Goal: Information Seeking & Learning: Check status

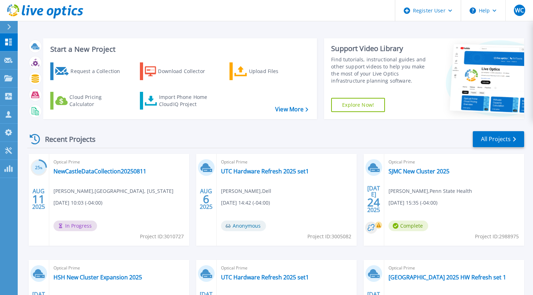
click at [7, 27] on div at bounding box center [11, 27] width 11 height 12
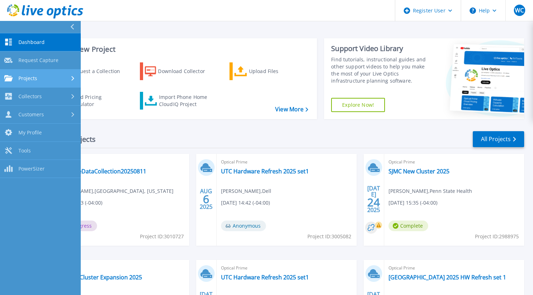
click at [23, 79] on span "Projects" at bounding box center [27, 78] width 19 height 6
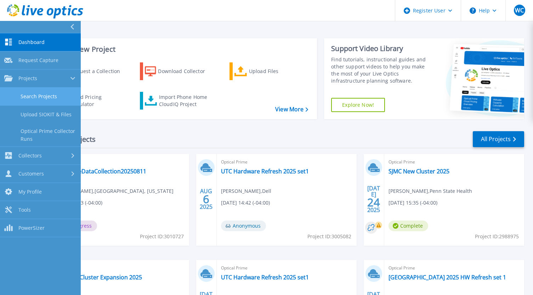
click at [33, 95] on link "Search Projects" at bounding box center [40, 97] width 81 height 18
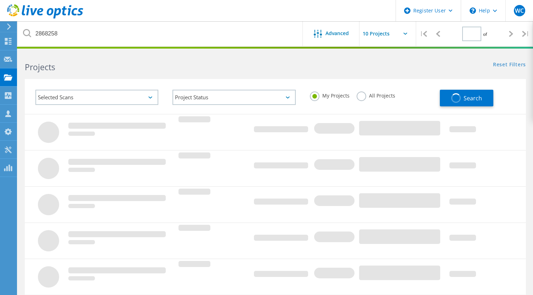
type input "1"
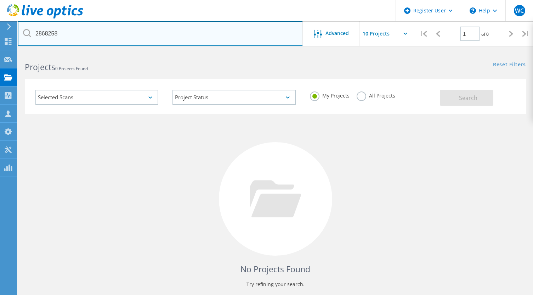
drag, startPoint x: 67, startPoint y: 36, endPoint x: 19, endPoint y: 33, distance: 48.3
click at [19, 33] on input "2868258" at bounding box center [161, 33] width 286 height 25
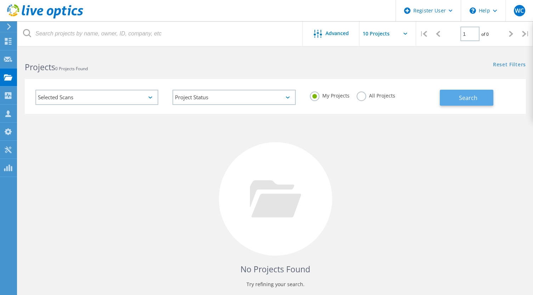
click at [460, 94] on span "Search" at bounding box center [468, 98] width 18 height 8
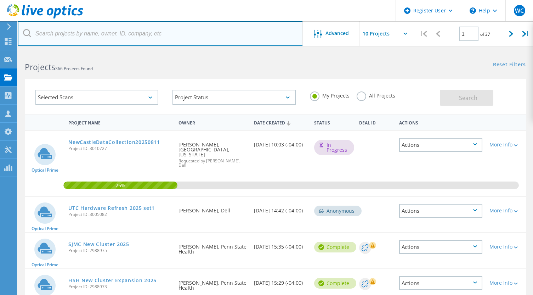
click at [76, 34] on input "text" at bounding box center [161, 33] width 286 height 25
paste input "[EMAIL_ADDRESS][DOMAIN_NAME]"
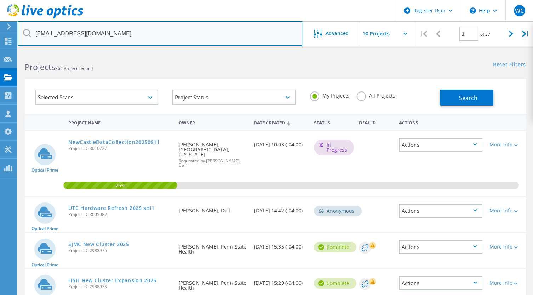
type input "[EMAIL_ADDRESS][DOMAIN_NAME]"
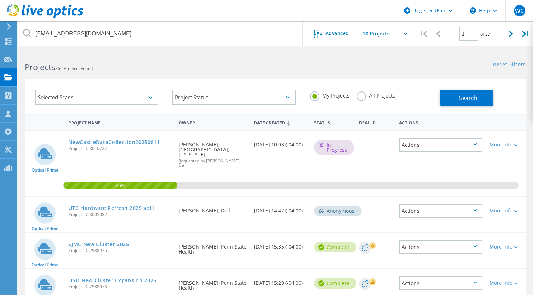
click at [363, 95] on label "All Projects" at bounding box center [376, 94] width 39 height 7
click at [0, 0] on input "All Projects" at bounding box center [0, 0] width 0 height 0
click at [455, 101] on button "Search" at bounding box center [467, 98] width 54 height 16
